Goal: Information Seeking & Learning: Learn about a topic

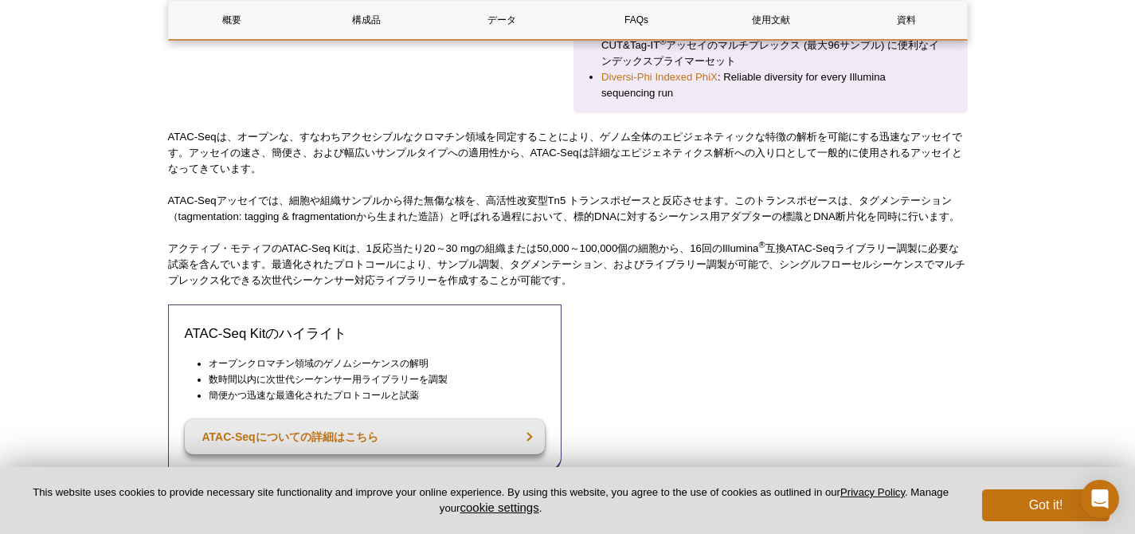
scroll to position [2702, 0]
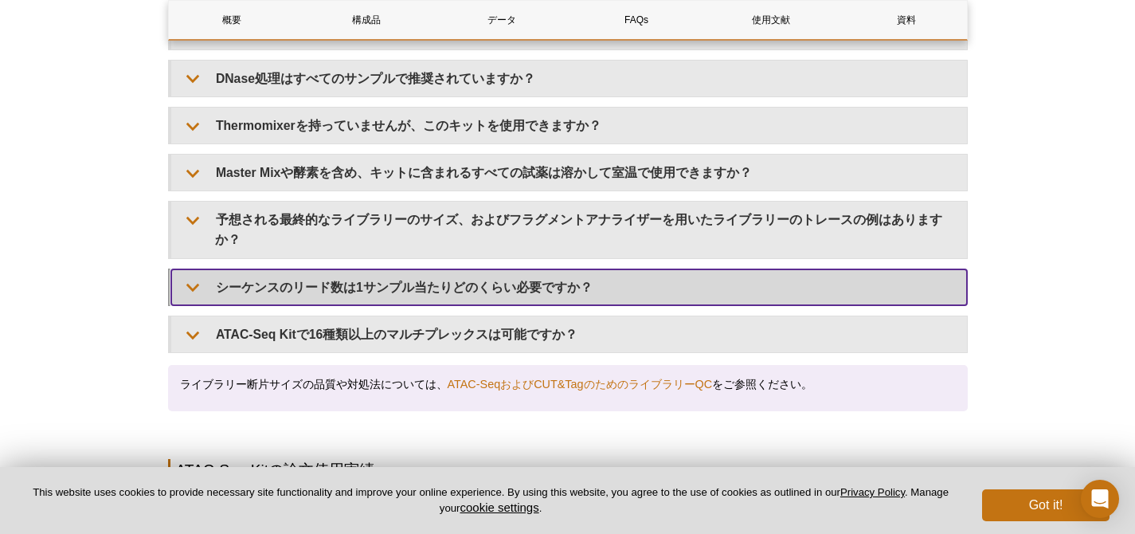
click at [190, 269] on summary "シーケンスのリード数は1サンプル当たりどのくらい必要ですか？" at bounding box center [569, 287] width 796 height 36
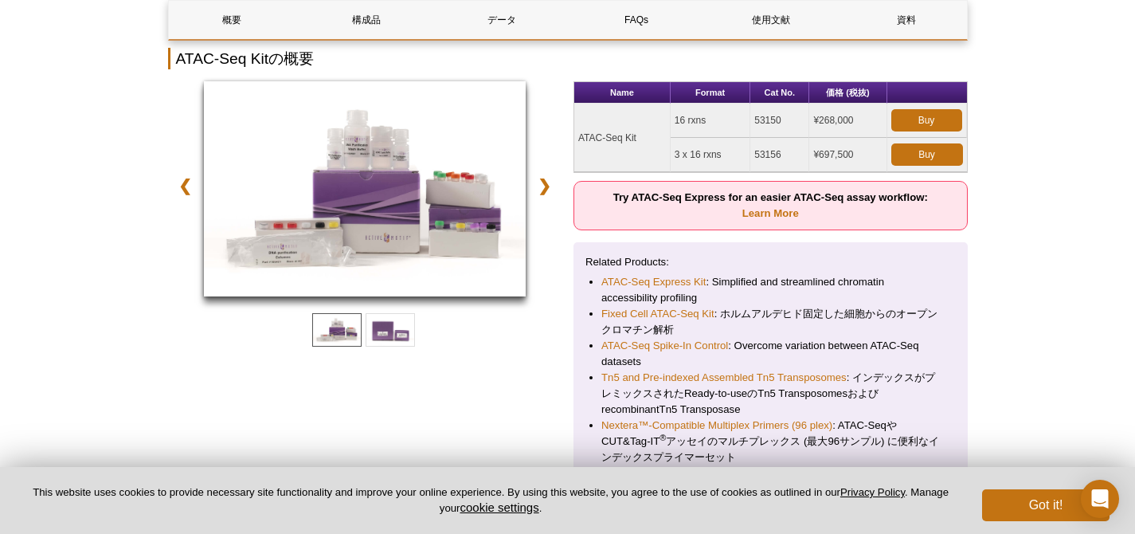
scroll to position [366, 0]
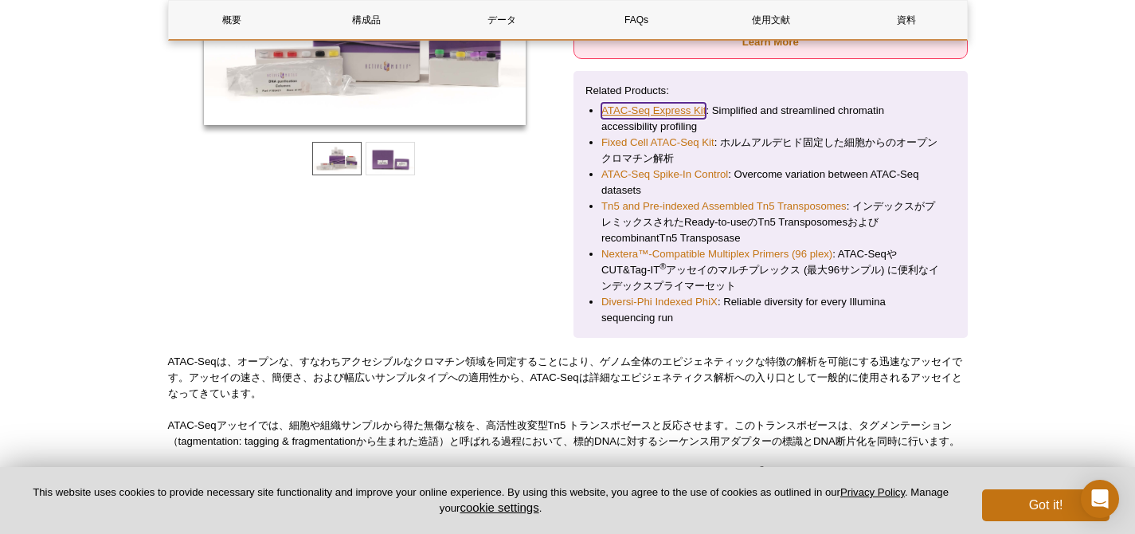
click at [684, 110] on link "ATAC-Seq Express Kit" at bounding box center [653, 111] width 104 height 16
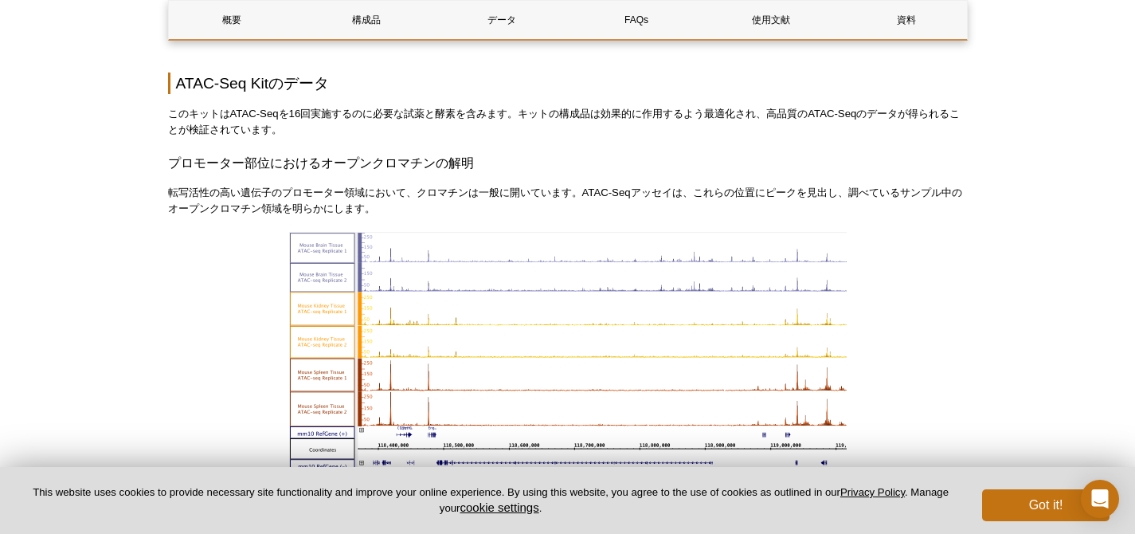
scroll to position [1081, 0]
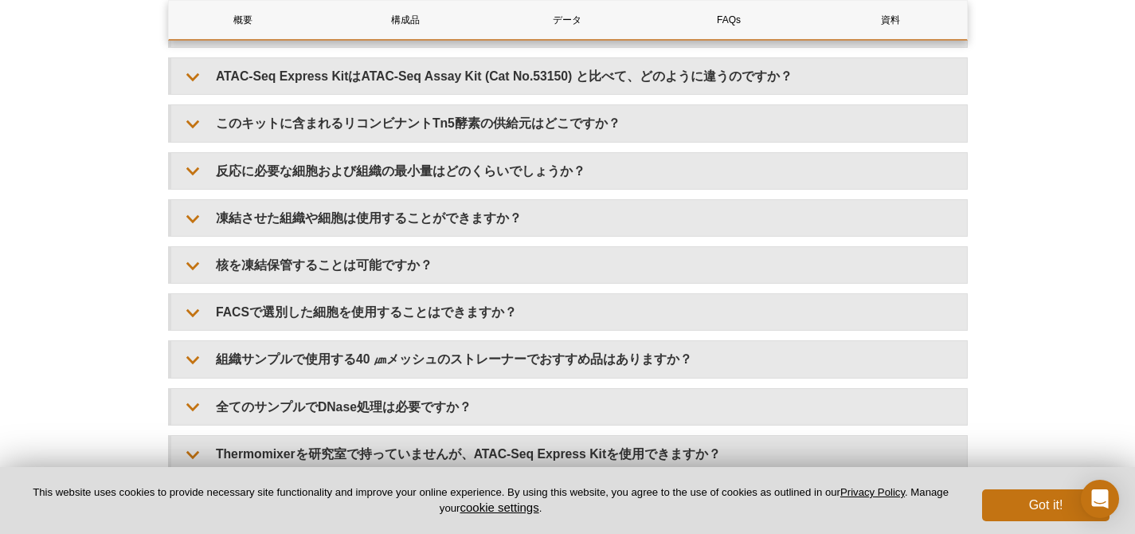
scroll to position [3189, 0]
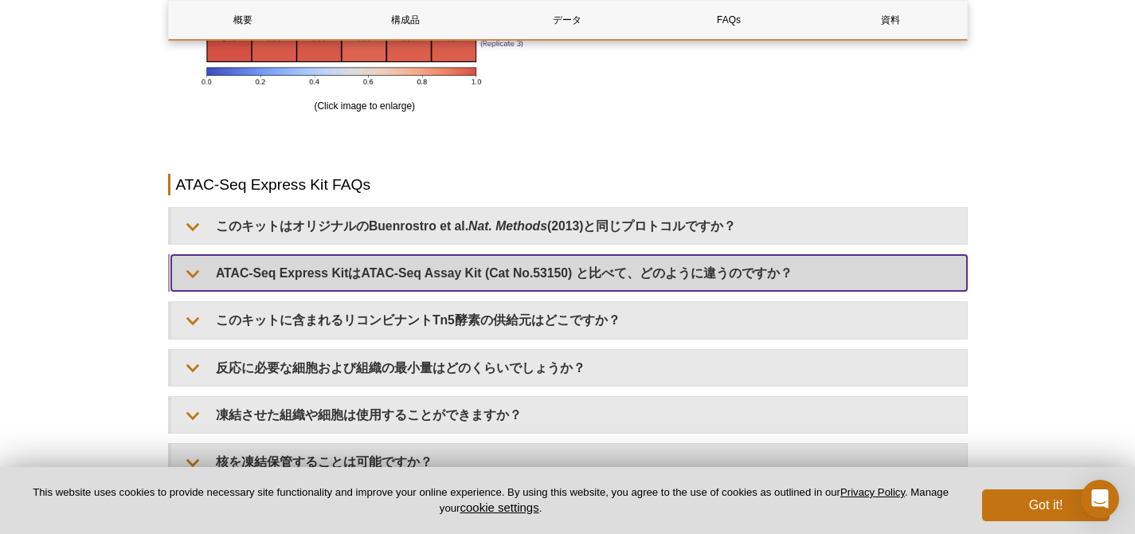
click at [185, 272] on summary "ATAC-Seq Express KitはATAC-Seq Assay Kit (Cat No.53150) と比べて、どのように違うのですか？" at bounding box center [569, 273] width 796 height 36
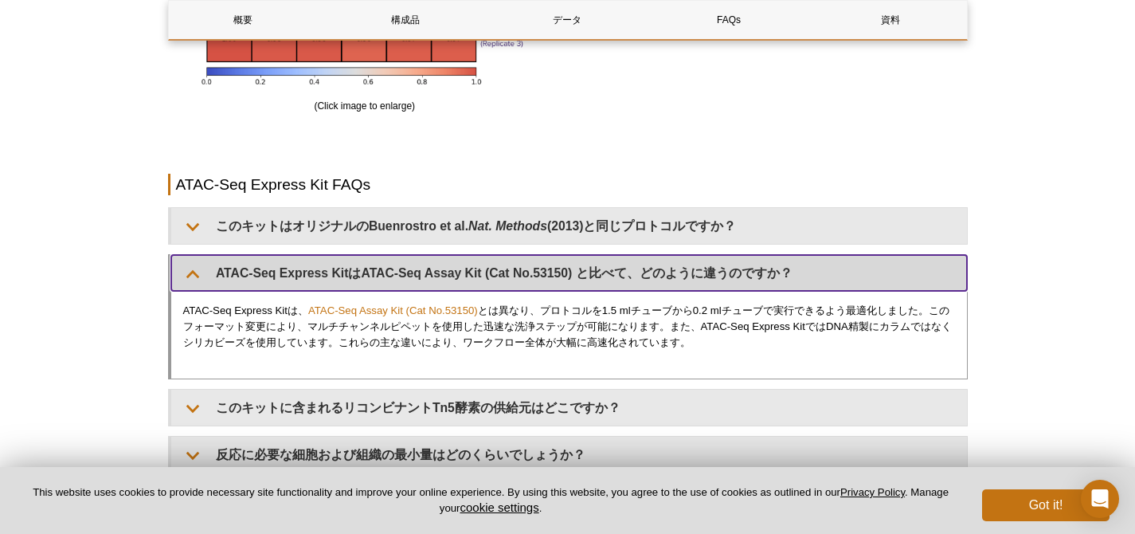
click at [185, 272] on summary "ATAC-Seq Express KitはATAC-Seq Assay Kit (Cat No.53150) と比べて、どのように違うのですか？" at bounding box center [569, 273] width 796 height 36
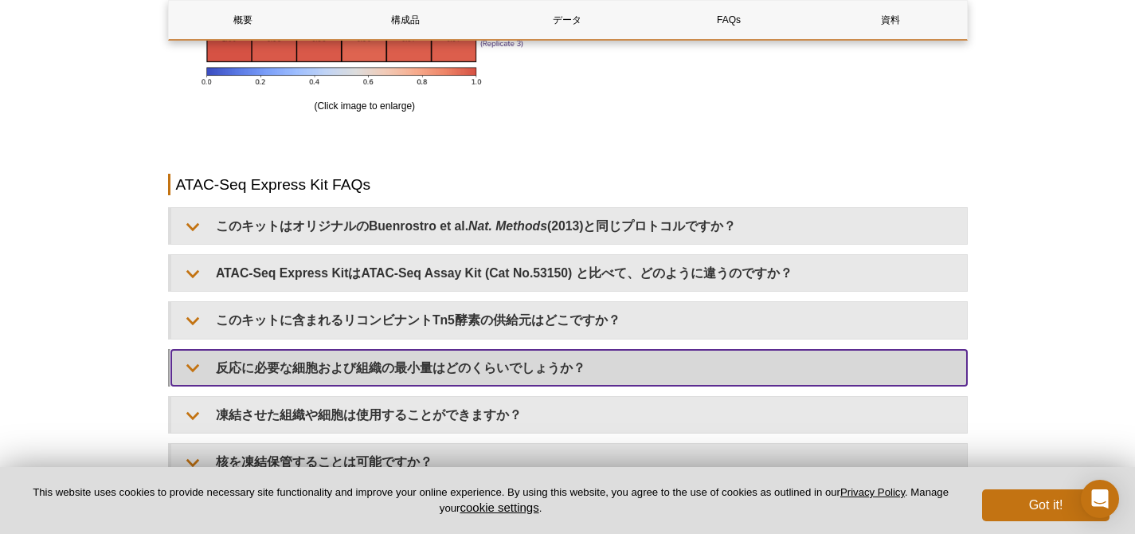
click at [197, 371] on summary "反応に必要な細胞および組織の最小量はどのくらいでしょうか？" at bounding box center [569, 368] width 796 height 36
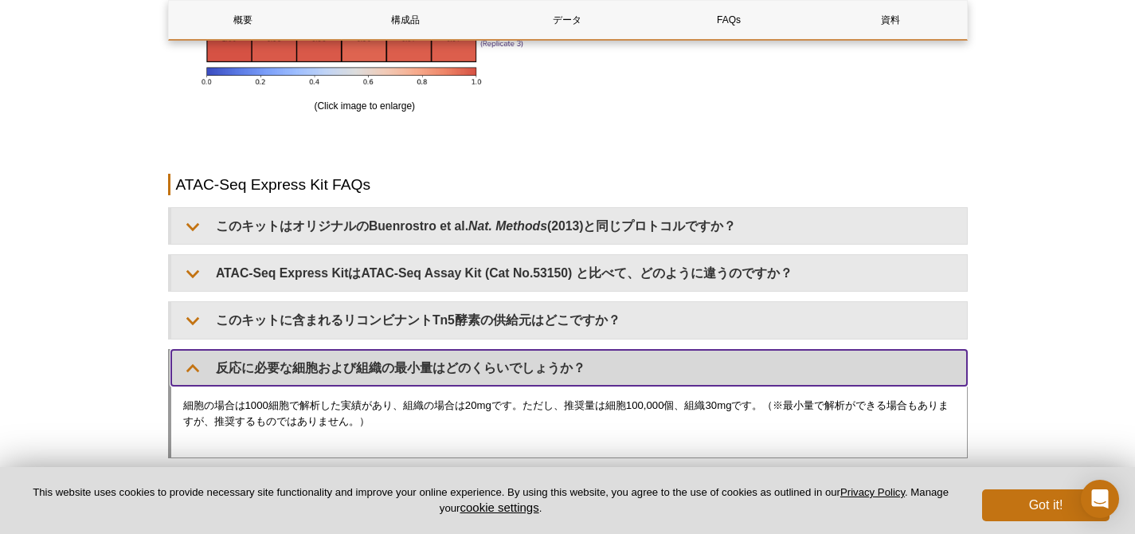
click at [197, 371] on summary "反応に必要な細胞および組織の最小量はどのくらいでしょうか？" at bounding box center [569, 368] width 796 height 36
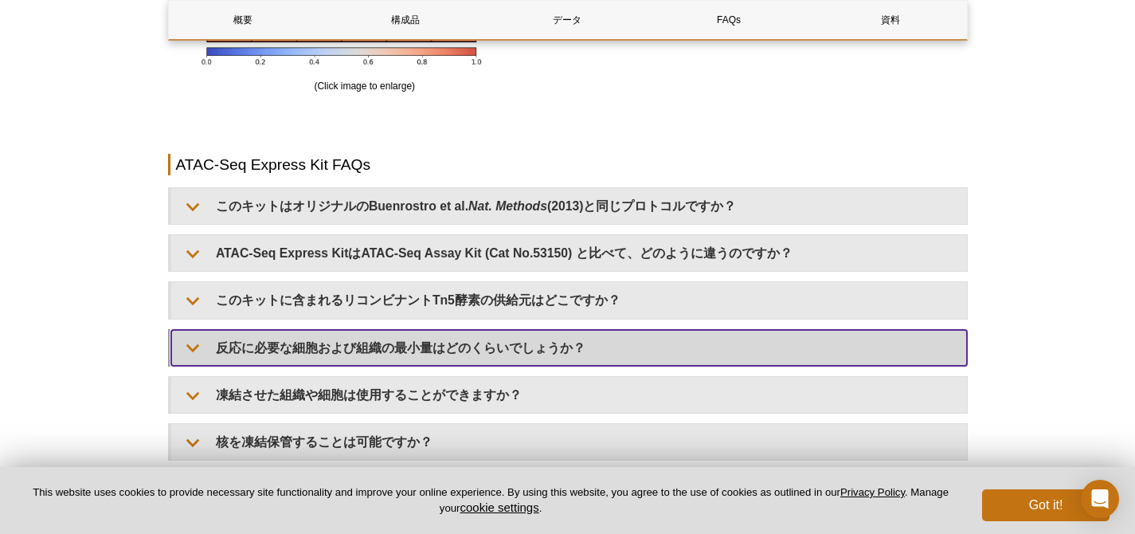
scroll to position [3220, 0]
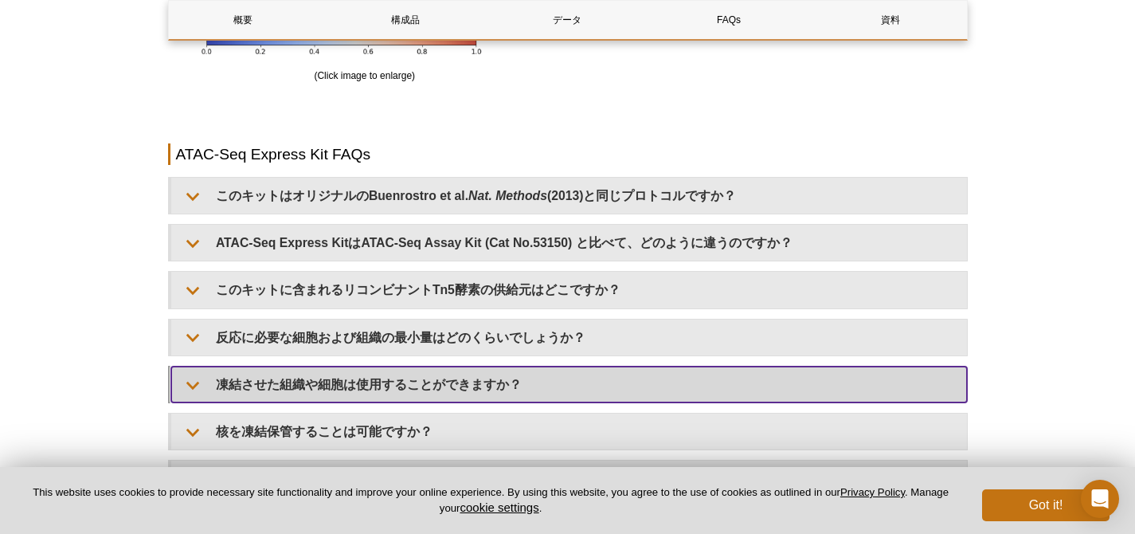
click at [197, 374] on summary "凍結させた組織や細胞は使用することができますか？" at bounding box center [569, 384] width 796 height 36
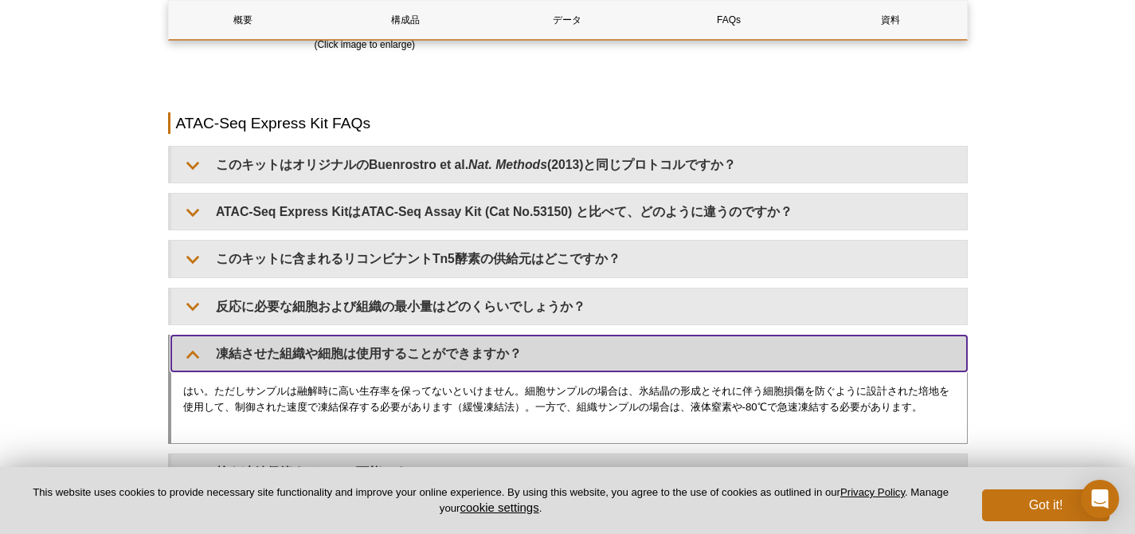
scroll to position [3261, 0]
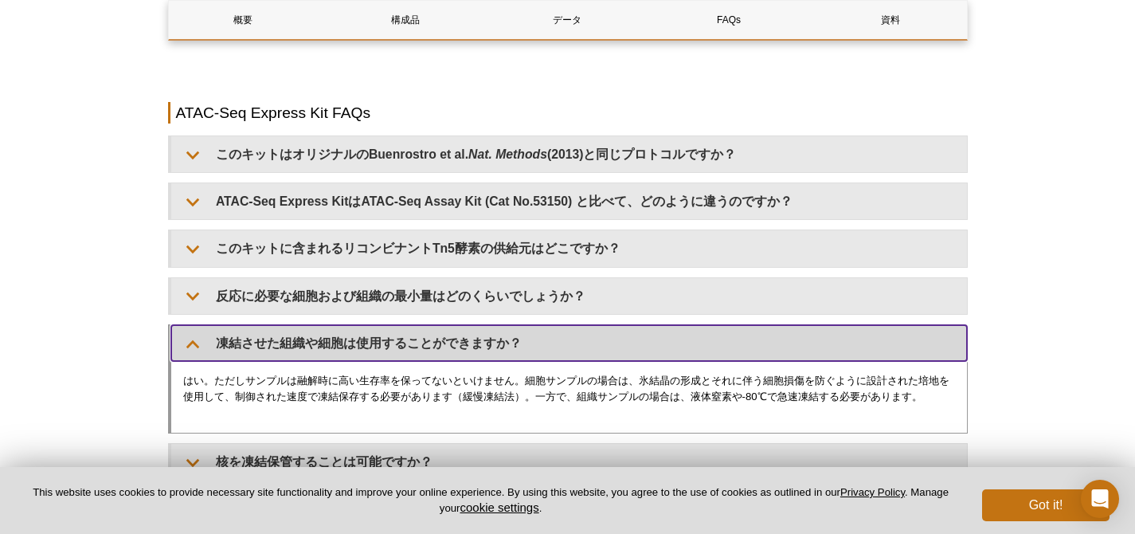
click at [190, 350] on summary "凍結させた組織や細胞は使用することができますか？" at bounding box center [569, 343] width 796 height 36
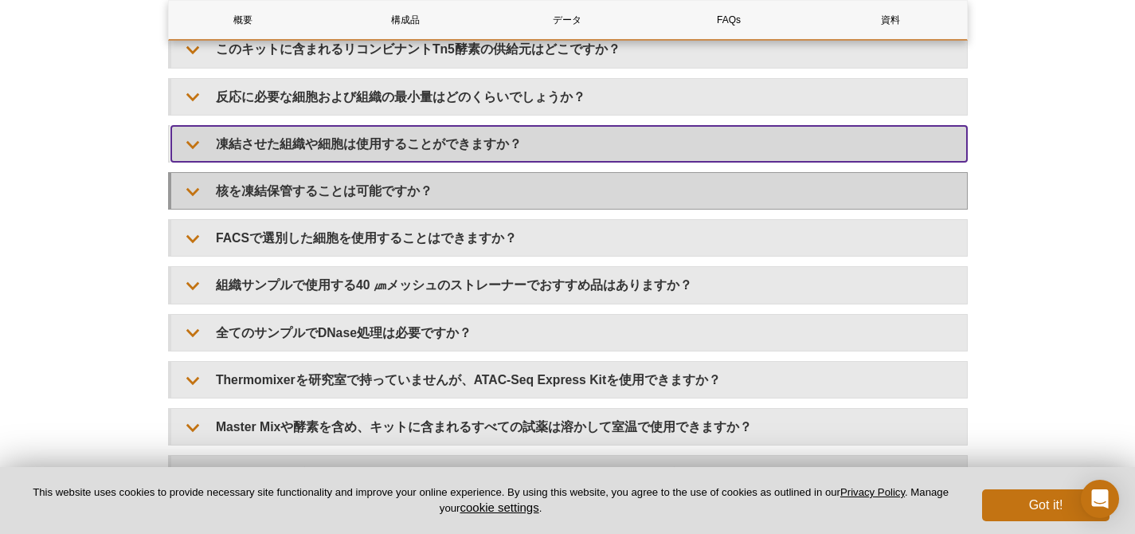
scroll to position [3470, 0]
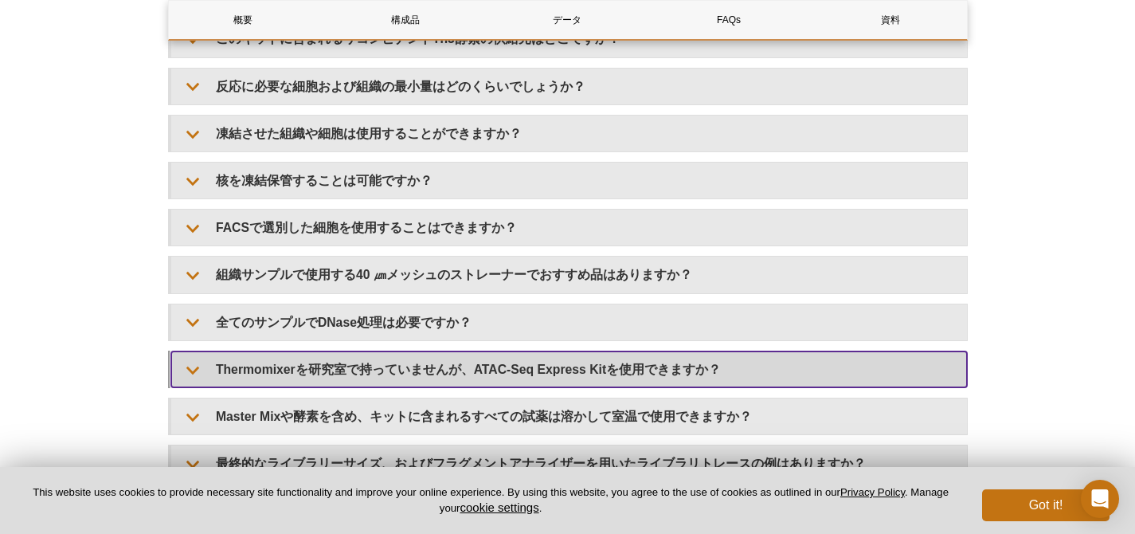
click at [191, 370] on summary "Thermomixerを研究室で持っていませんが、ATAC-Seq Express Kitを使用できますか？" at bounding box center [569, 369] width 796 height 36
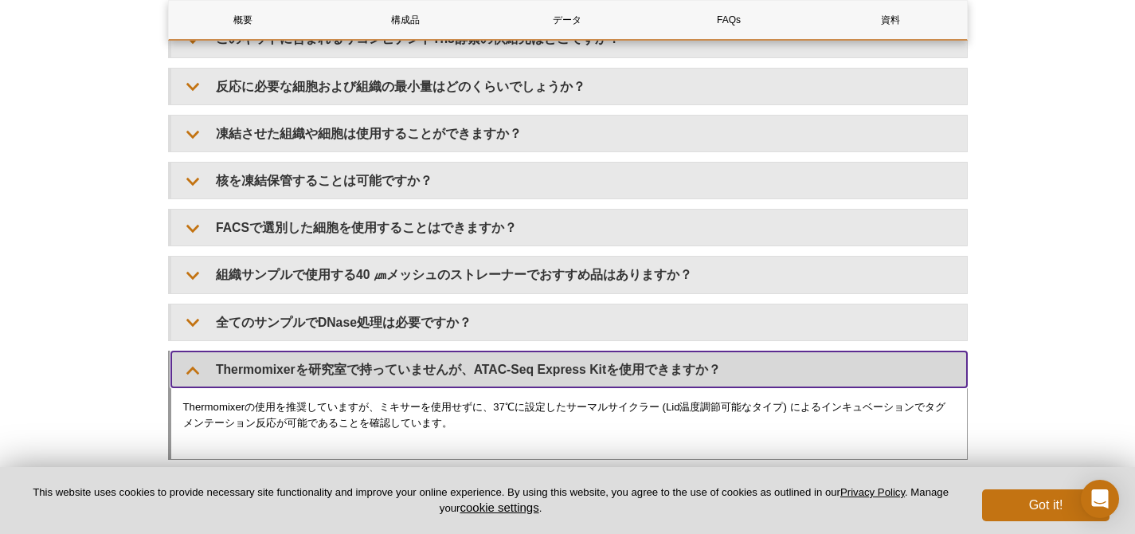
click at [191, 370] on summary "Thermomixerを研究室で持っていませんが、ATAC-Seq Express Kitを使用できますか？" at bounding box center [569, 369] width 796 height 36
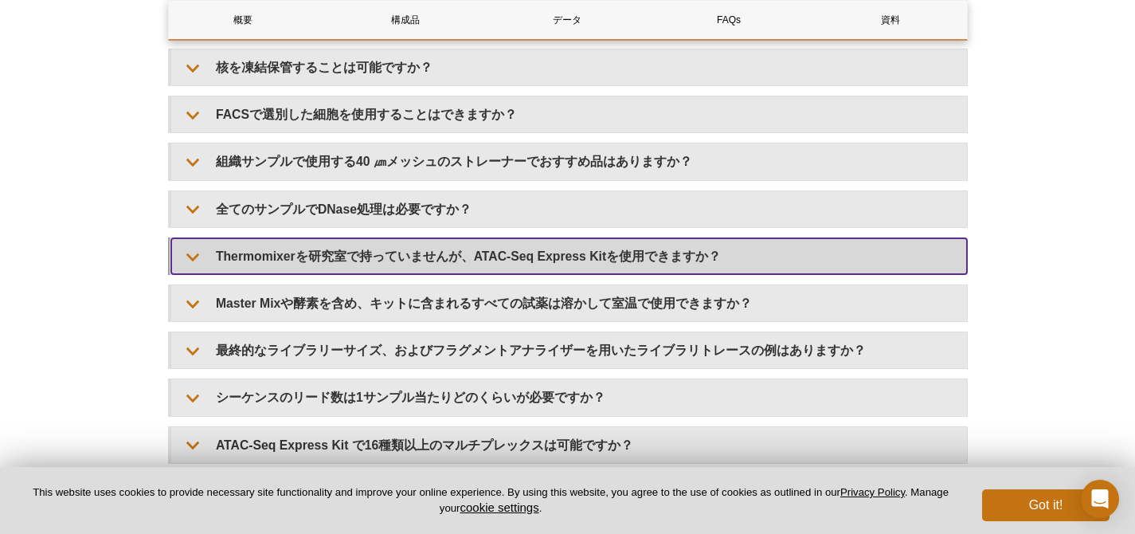
scroll to position [3594, 0]
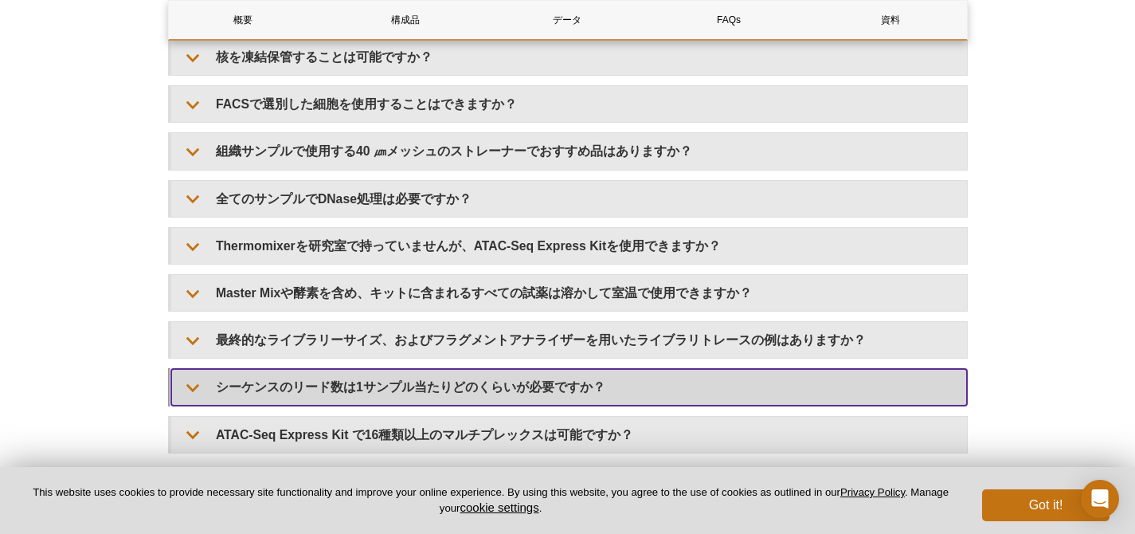
click at [191, 378] on summary "シーケンスのリード数は1サンプル当たりどのくらいが必要ですか？" at bounding box center [569, 387] width 796 height 36
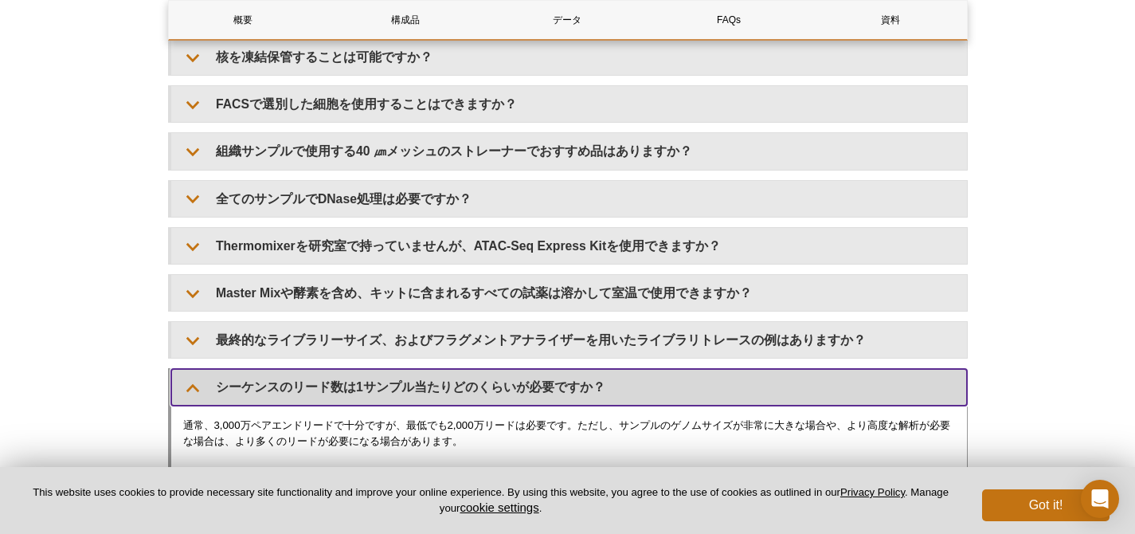
click at [191, 378] on summary "シーケンスのリード数は1サンプル当たりどのくらいが必要ですか？" at bounding box center [569, 387] width 796 height 36
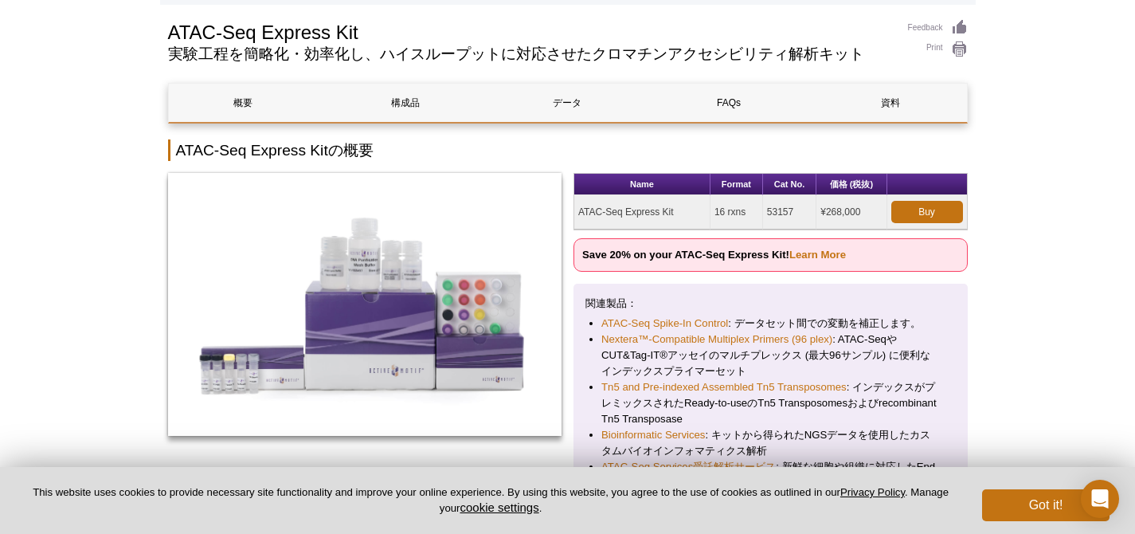
scroll to position [0, 0]
